Goal: Task Accomplishment & Management: Complete application form

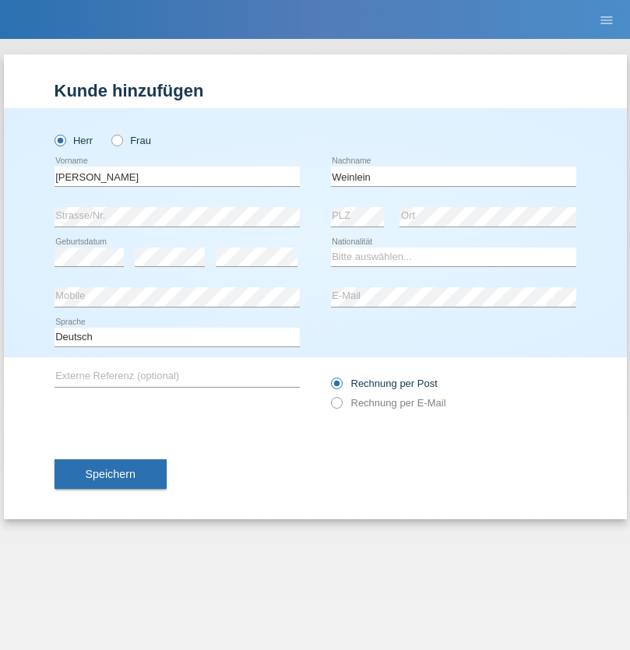
type input "Weinlein"
select select "CH"
radio input "true"
click at [177, 176] on input "text" at bounding box center [176, 176] width 245 height 19
type input "firat"
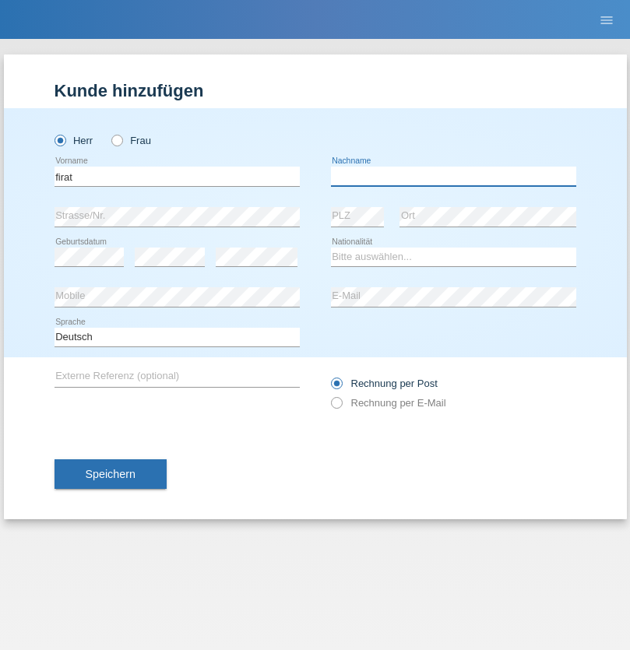
click at [453, 176] on input "text" at bounding box center [453, 176] width 245 height 19
type input "kara"
select select "CH"
